Goal: Task Accomplishment & Management: Use online tool/utility

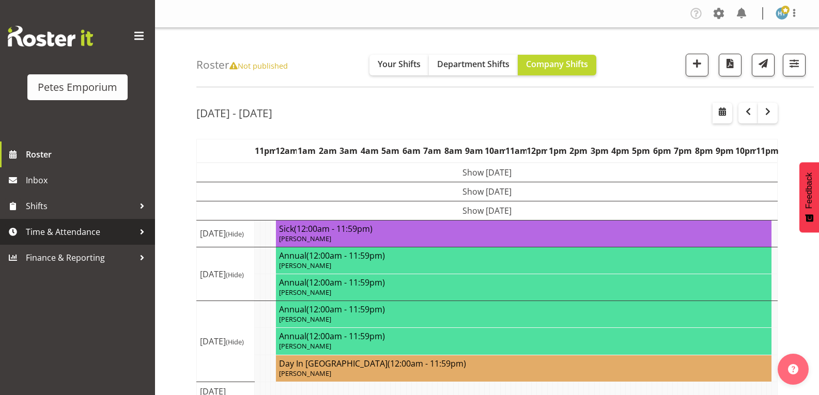
click at [67, 232] on span "Time & Attendance" at bounding box center [80, 231] width 108 height 15
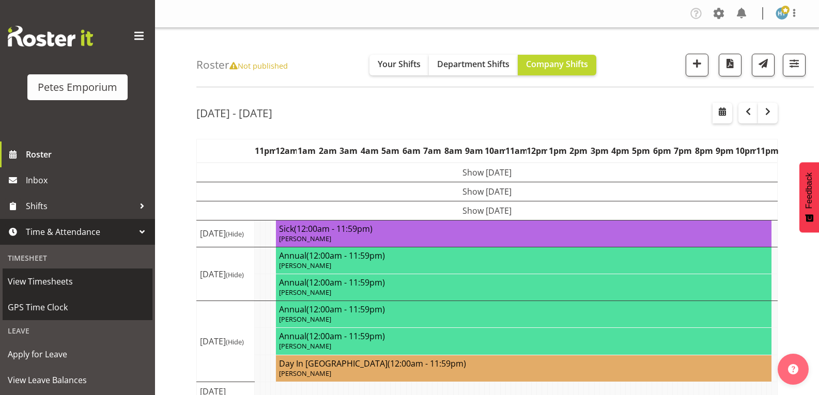
click at [45, 305] on span "GPS Time Clock" at bounding box center [77, 307] width 139 height 15
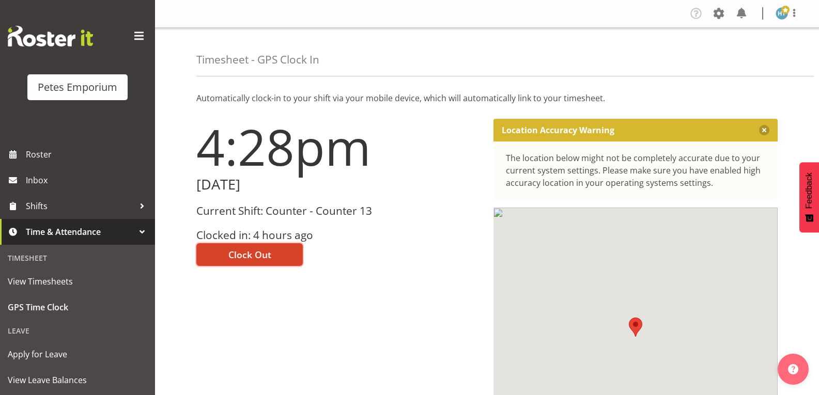
click at [272, 253] on button "Clock Out" at bounding box center [249, 254] width 106 height 23
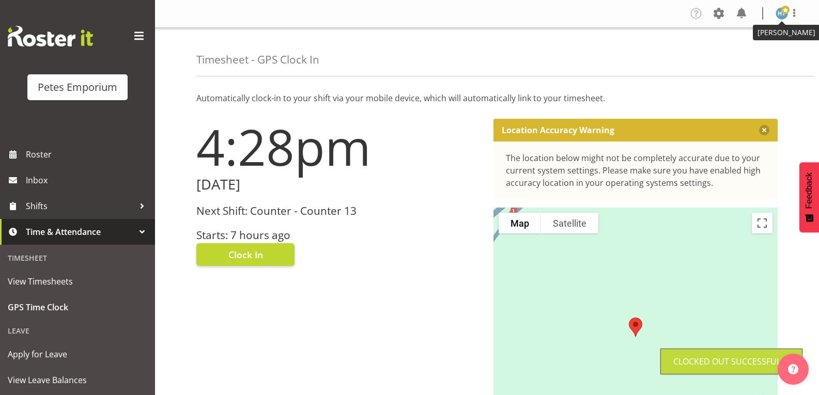
click at [785, 11] on span at bounding box center [785, 10] width 8 height 8
click at [738, 55] on link "Log Out" at bounding box center [750, 54] width 99 height 19
